Goal: Information Seeking & Learning: Find specific page/section

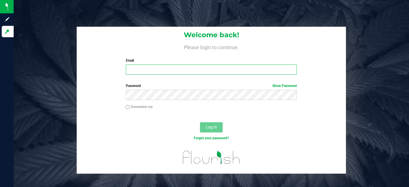
type input "[EMAIL_ADDRESS][DOMAIN_NAME]"
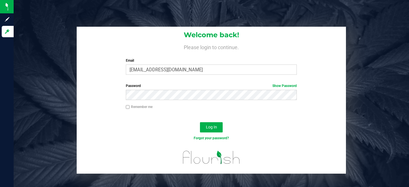
click at [213, 133] on div "Log In" at bounding box center [211, 129] width 269 height 19
click at [206, 127] on span "Log In" at bounding box center [211, 127] width 11 height 5
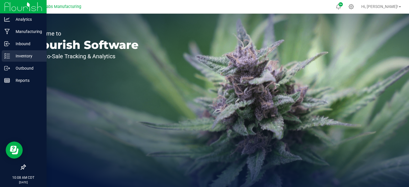
click at [10, 60] on div "Inventory" at bounding box center [24, 55] width 45 height 11
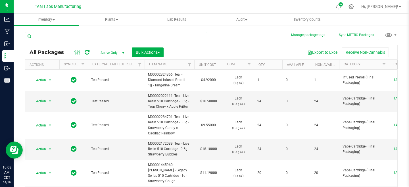
click at [71, 34] on input "text" at bounding box center [116, 36] width 182 height 9
type input "bulk powder"
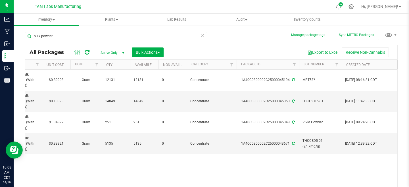
click at [76, 38] on input "bulk powder" at bounding box center [116, 36] width 182 height 9
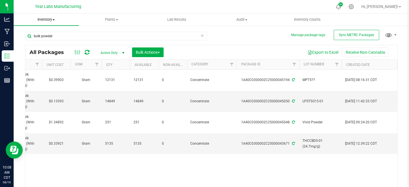
click at [41, 21] on span "Inventory" at bounding box center [46, 19] width 65 height 5
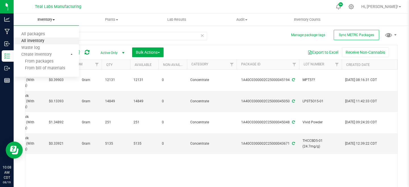
click at [38, 41] on span "All inventory" at bounding box center [33, 41] width 38 height 5
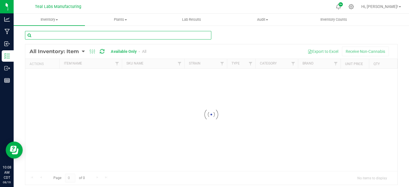
click at [93, 33] on input "text" at bounding box center [118, 35] width 186 height 9
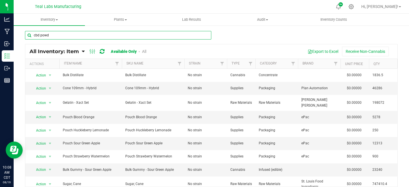
type input "cbd powd"
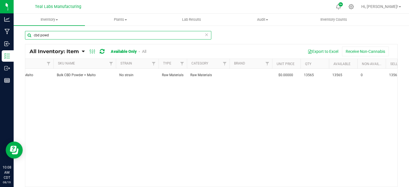
scroll to position [0, 143]
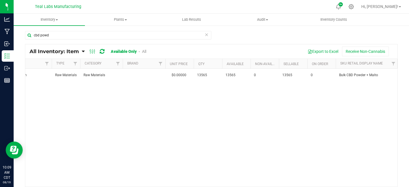
click at [206, 36] on icon at bounding box center [206, 34] width 4 height 7
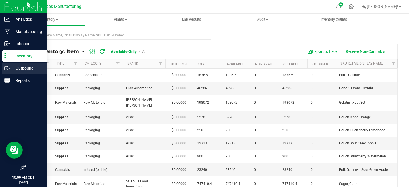
click at [9, 64] on div "Outbound" at bounding box center [24, 67] width 45 height 11
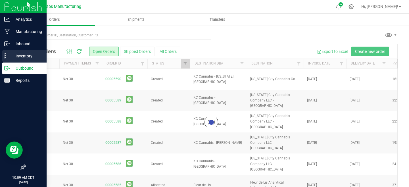
click at [12, 53] on p "Inventory" at bounding box center [27, 56] width 34 height 7
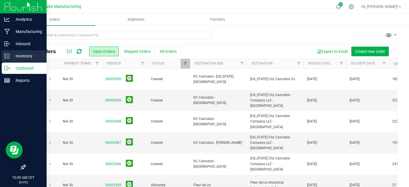
click at [12, 53] on p "Inventory" at bounding box center [27, 56] width 34 height 7
